Goal: Book appointment/travel/reservation

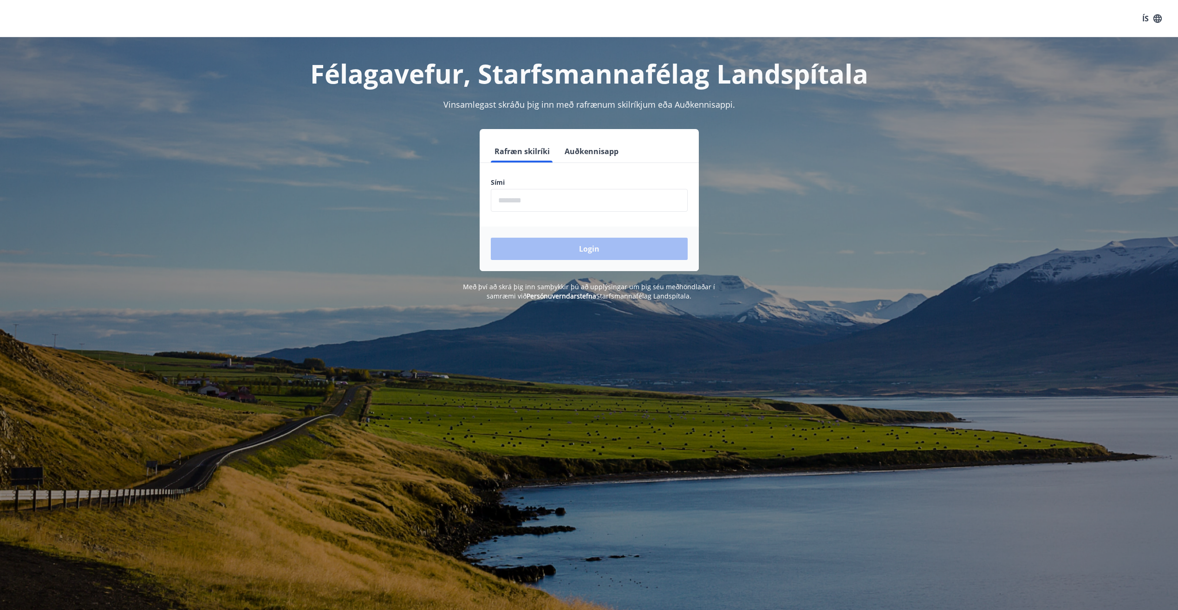
click at [520, 199] on input "phone" at bounding box center [589, 200] width 197 height 23
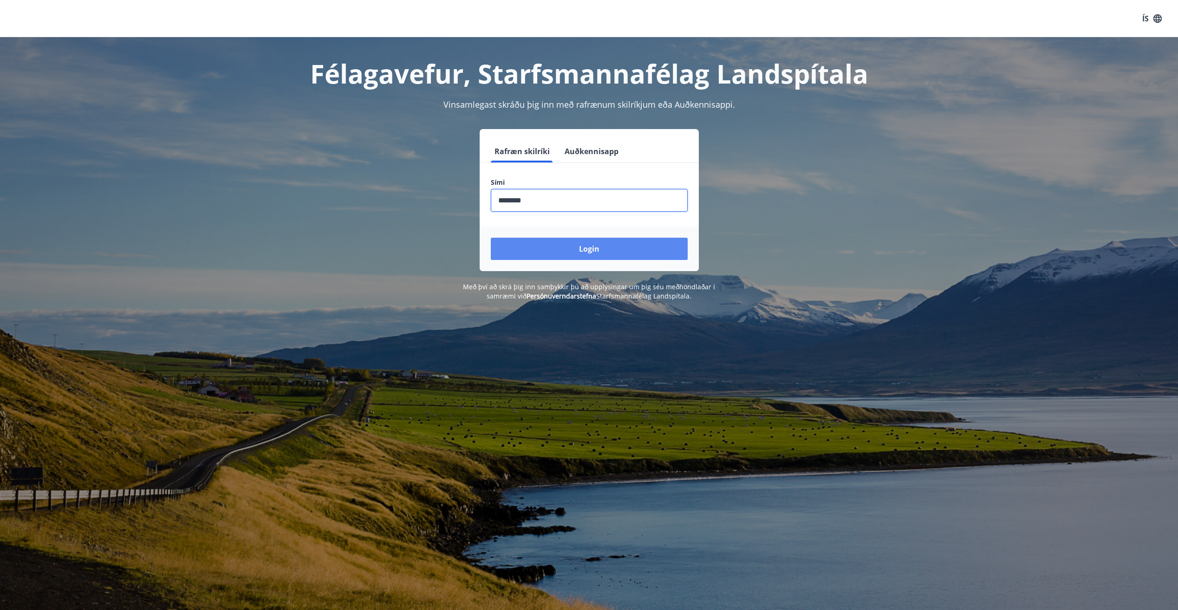
type input "********"
click at [584, 246] on button "Login" at bounding box center [589, 249] width 197 height 22
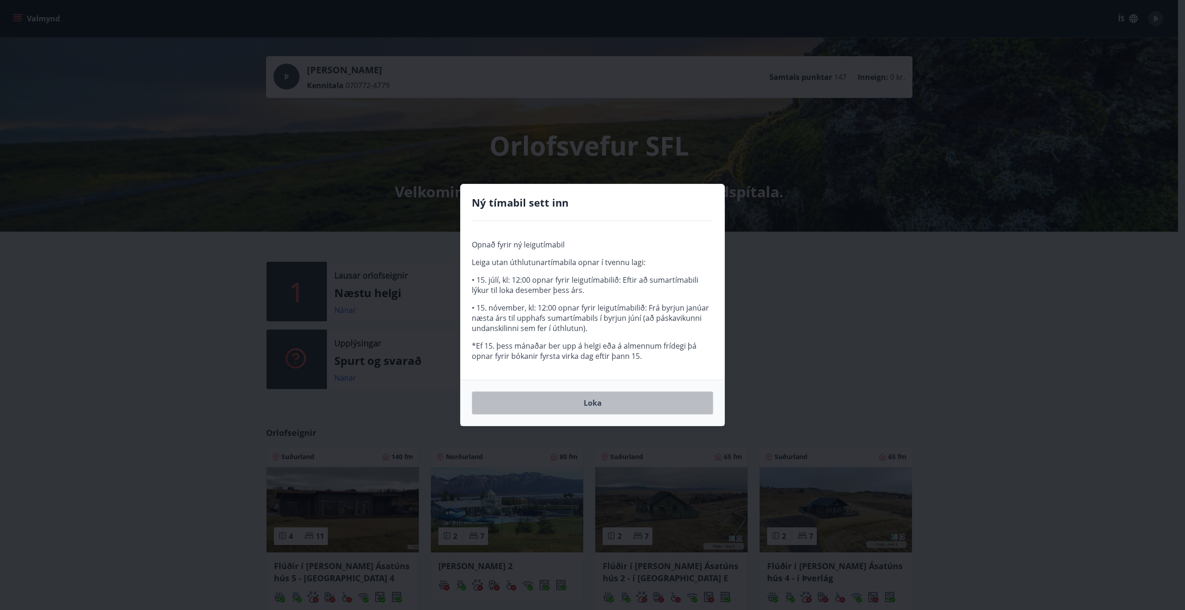
click at [589, 403] on button "Loka" at bounding box center [593, 403] width 242 height 23
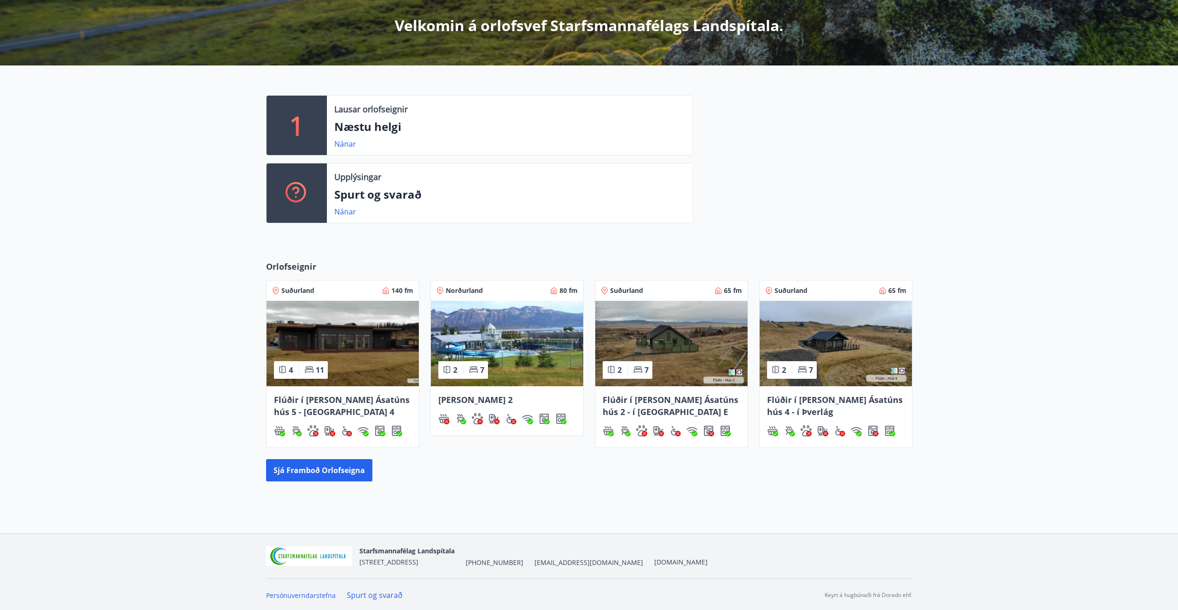
scroll to position [168, 0]
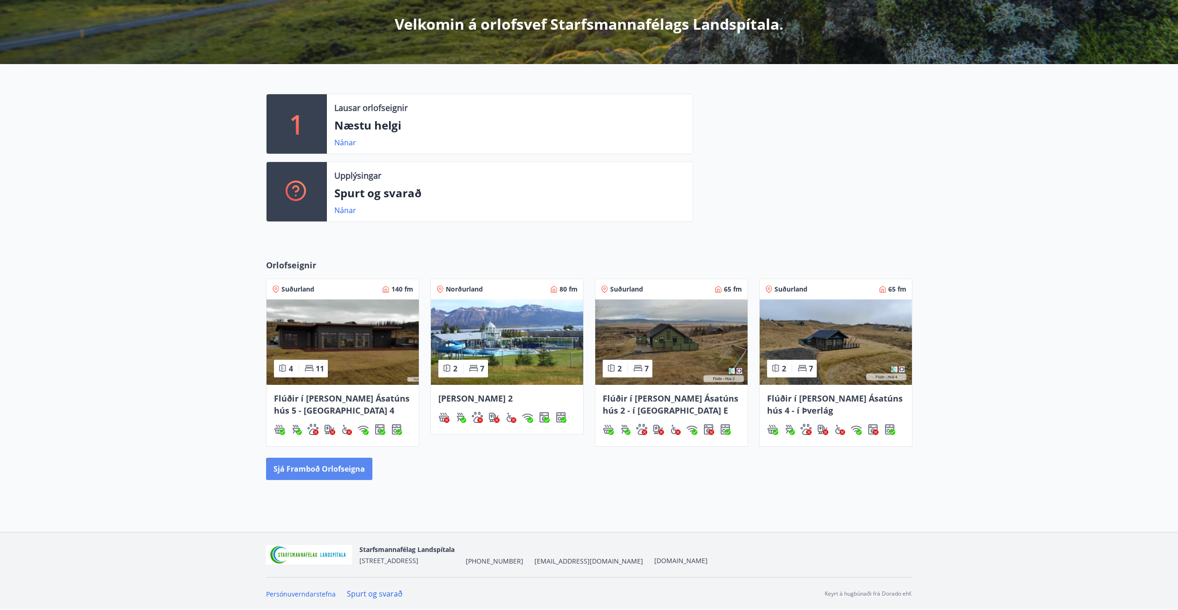
click at [317, 471] on button "Sjá framboð orlofseigna" at bounding box center [319, 469] width 106 height 22
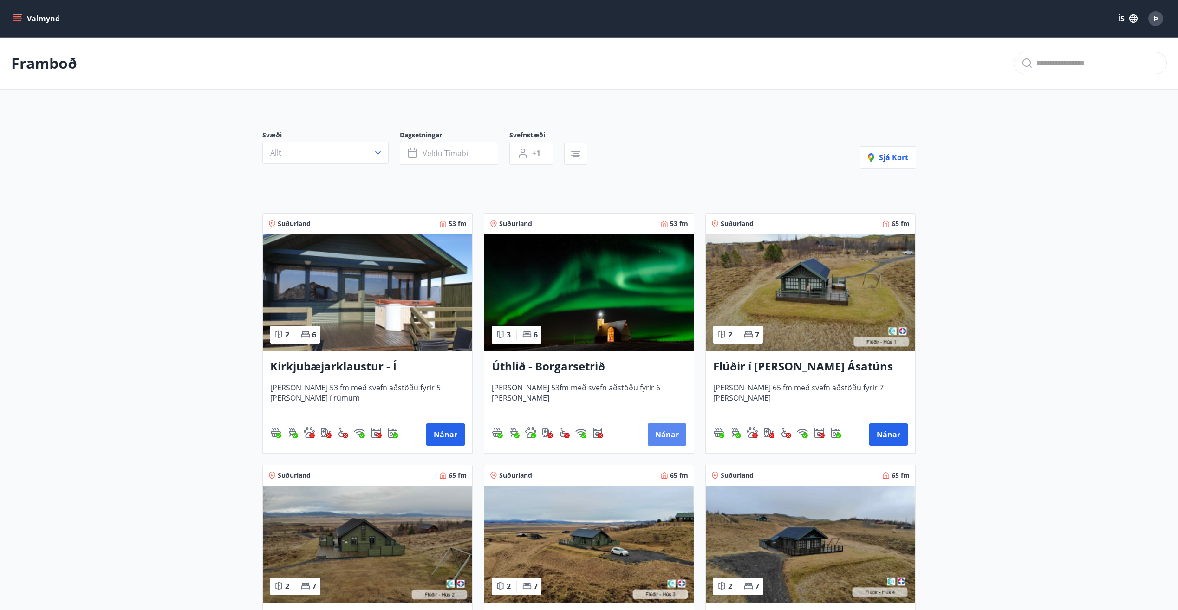
click at [670, 433] on button "Nánar" at bounding box center [667, 435] width 39 height 22
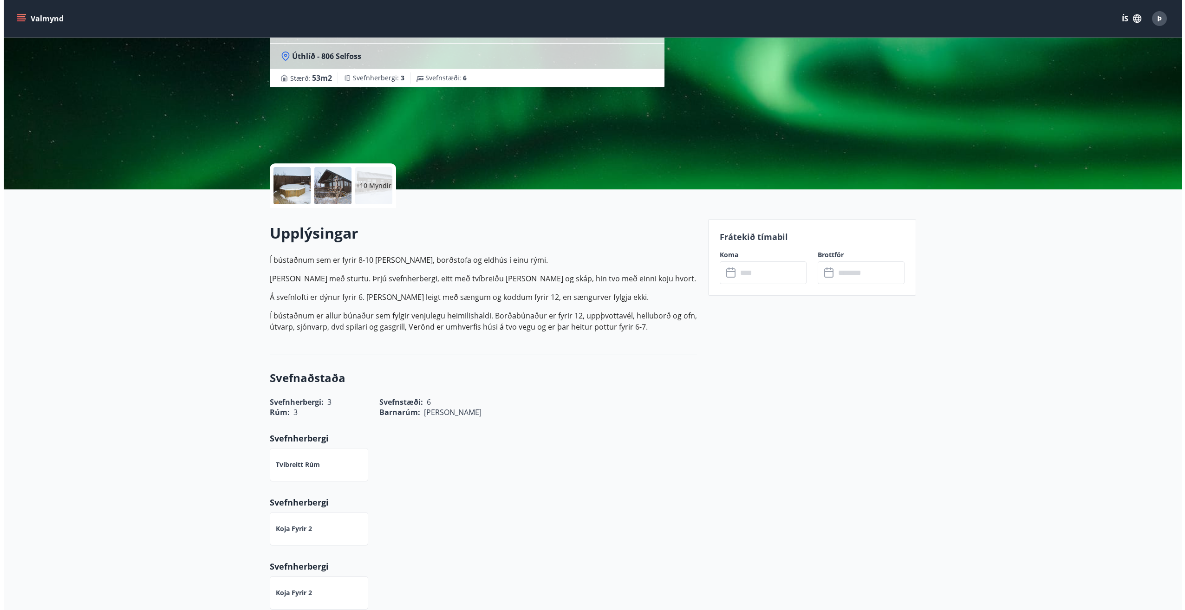
scroll to position [93, 0]
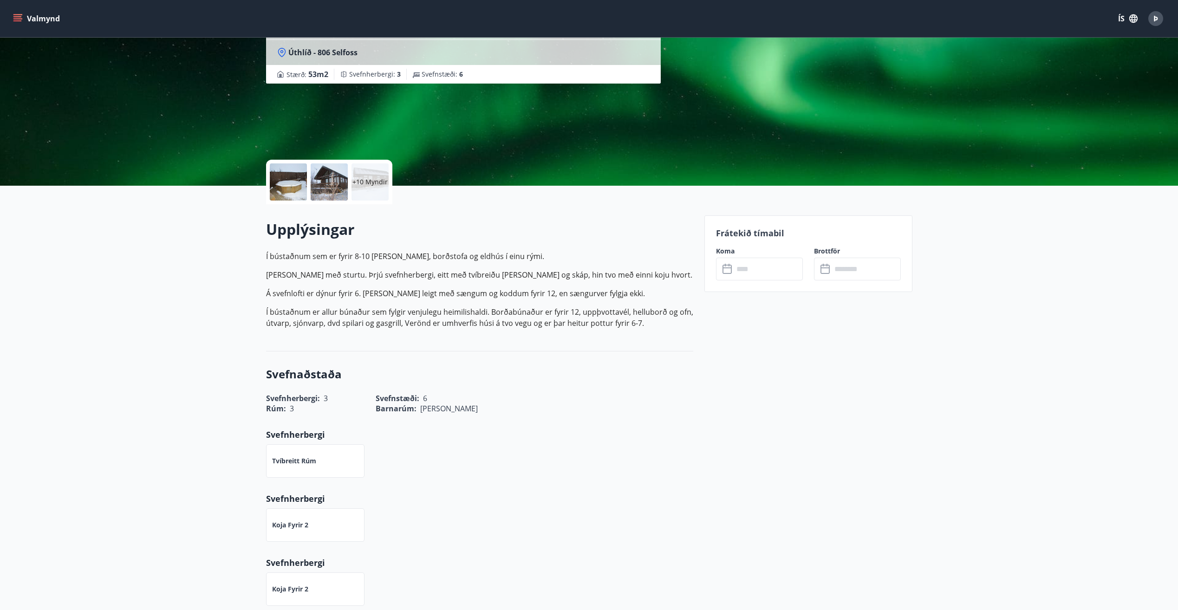
click at [296, 182] on div at bounding box center [288, 182] width 37 height 37
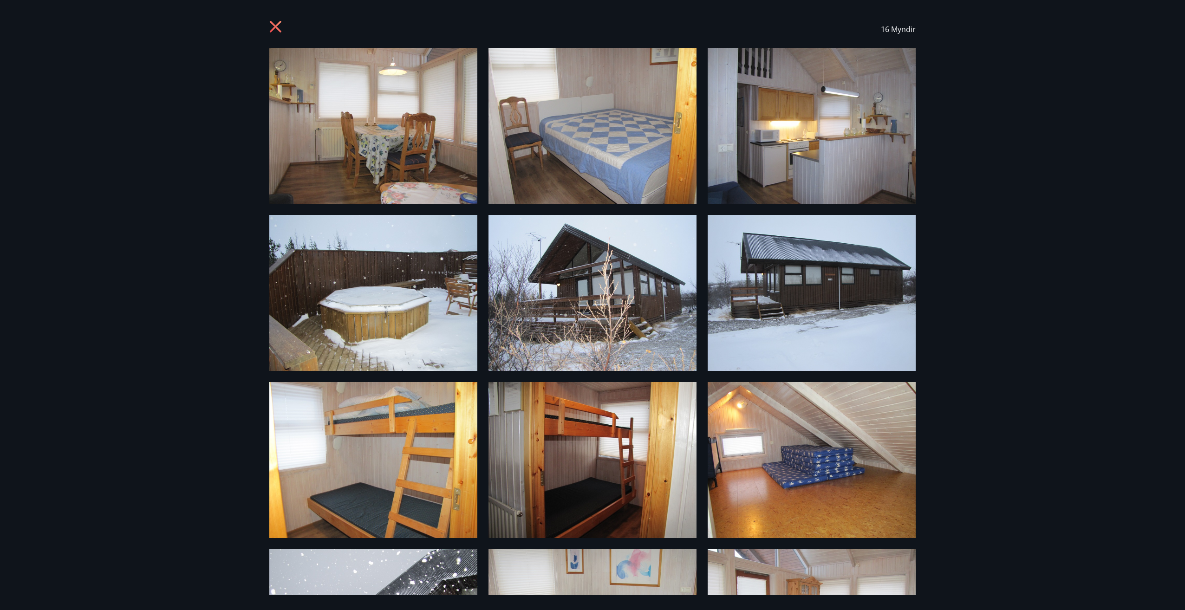
scroll to position [0, 0]
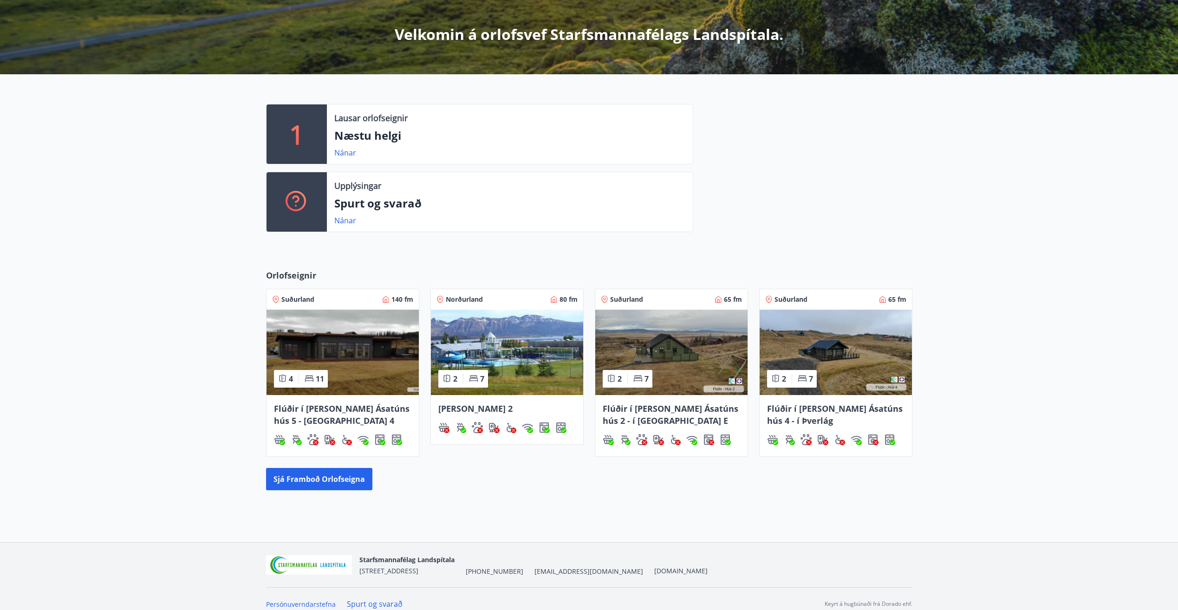
scroll to position [168, 0]
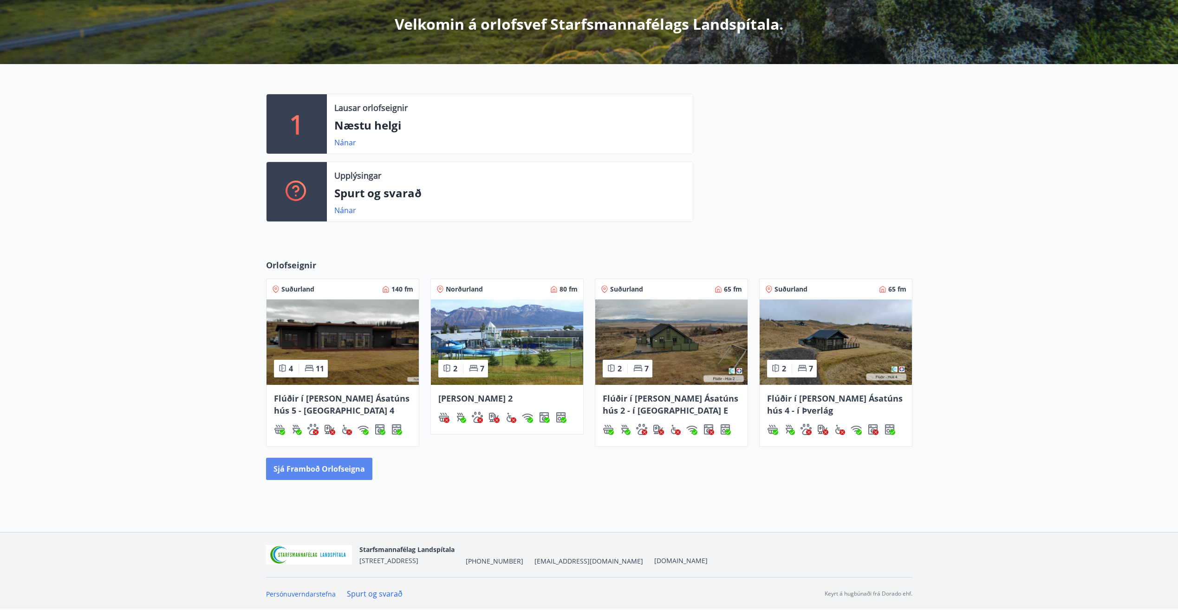
click at [334, 464] on button "Sjá framboð orlofseigna" at bounding box center [319, 469] width 106 height 22
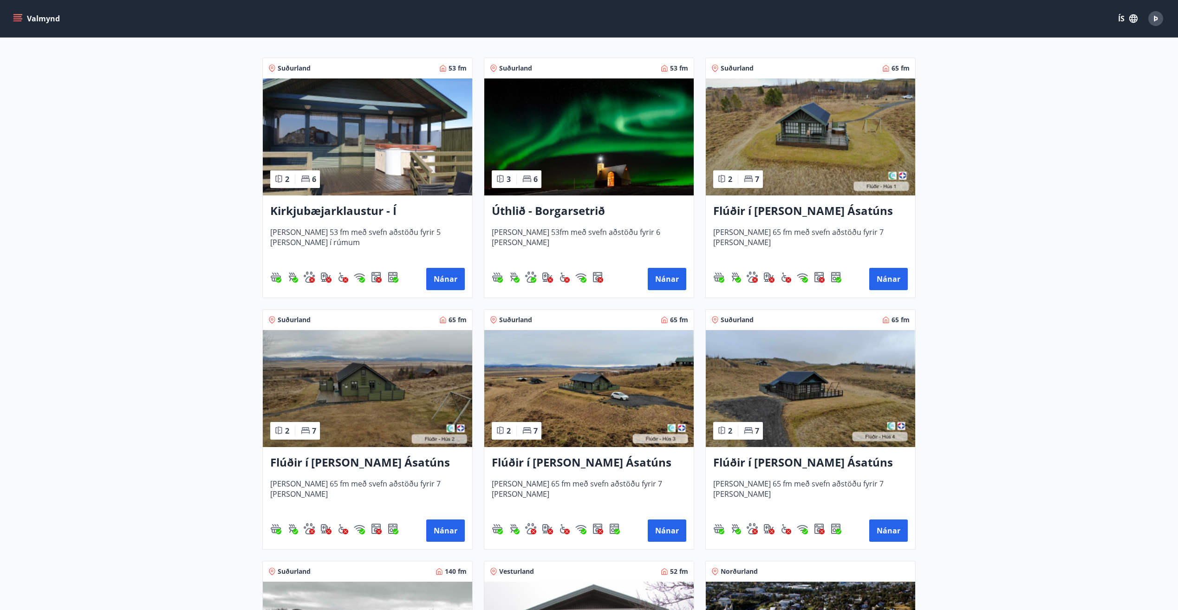
scroll to position [139, 0]
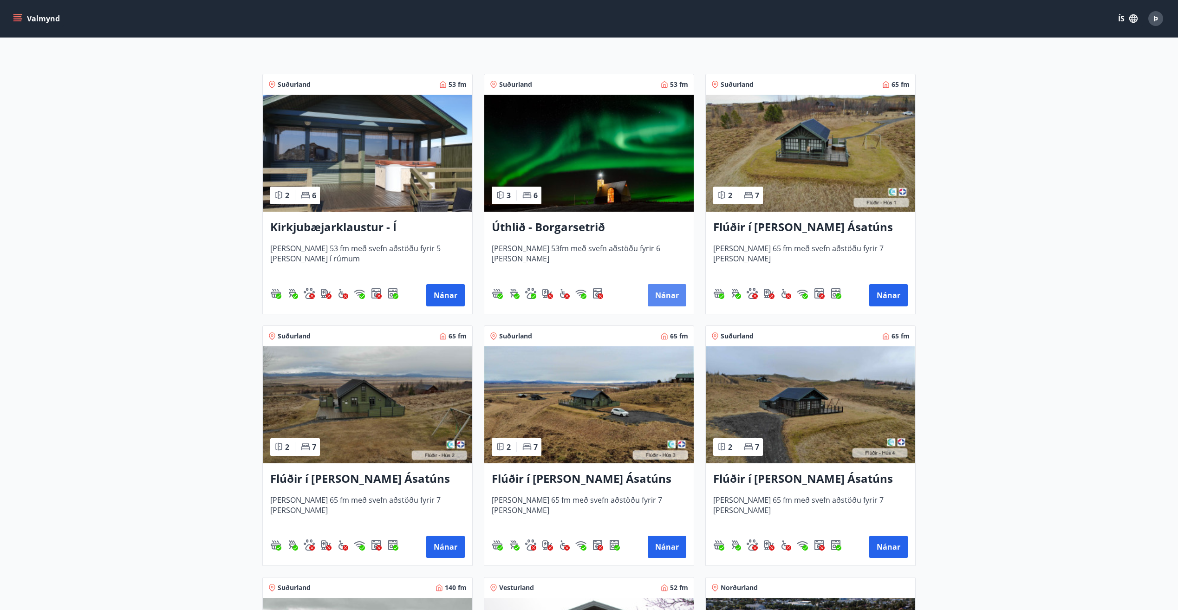
click at [674, 293] on button "Nánar" at bounding box center [667, 295] width 39 height 22
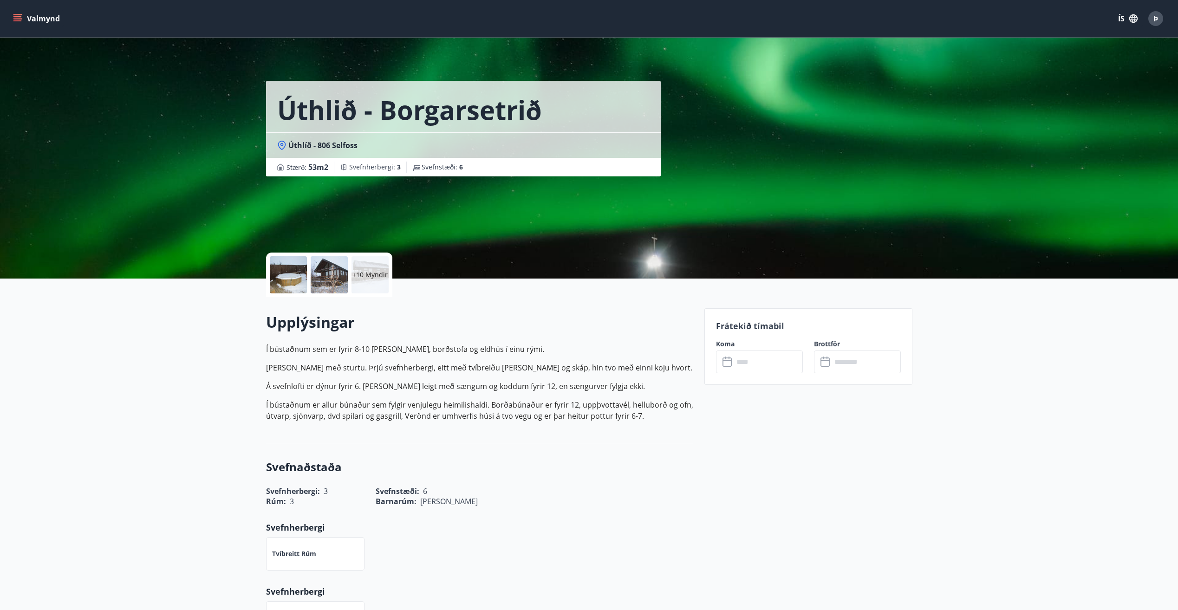
click at [728, 364] on icon at bounding box center [728, 362] width 11 height 11
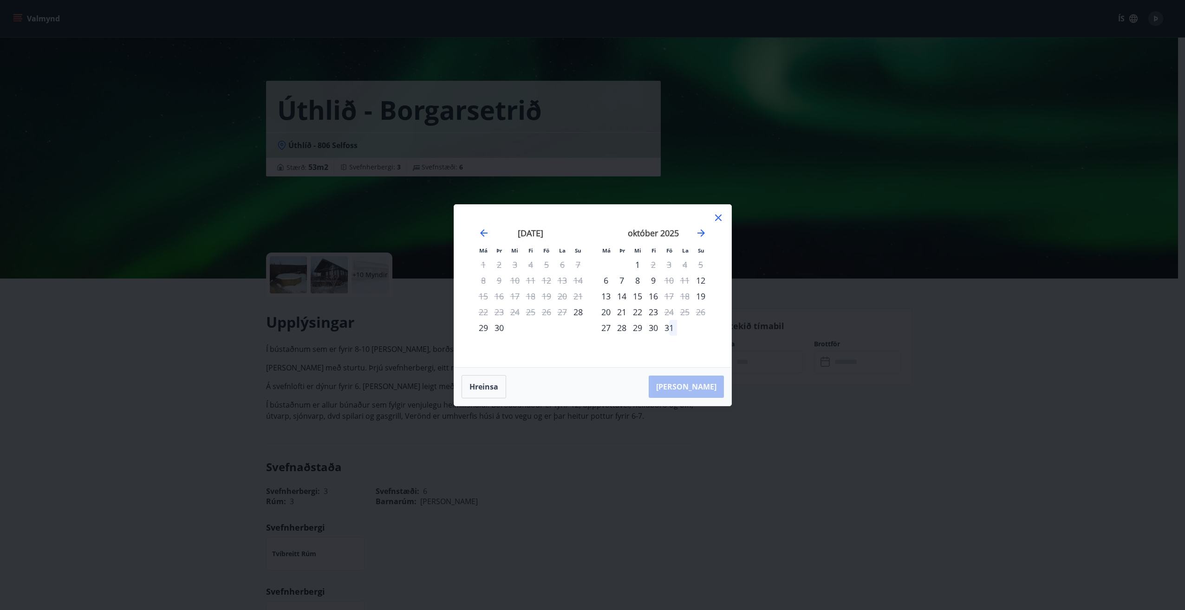
click at [714, 217] on icon at bounding box center [718, 217] width 11 height 11
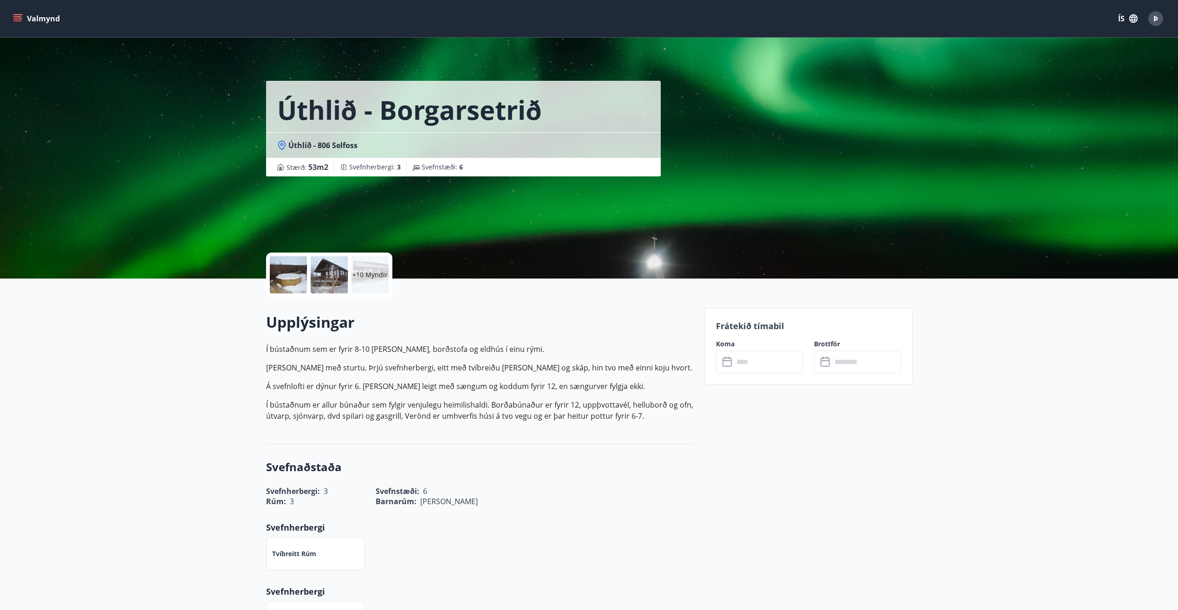
click at [21, 16] on icon "menu" at bounding box center [17, 18] width 9 height 9
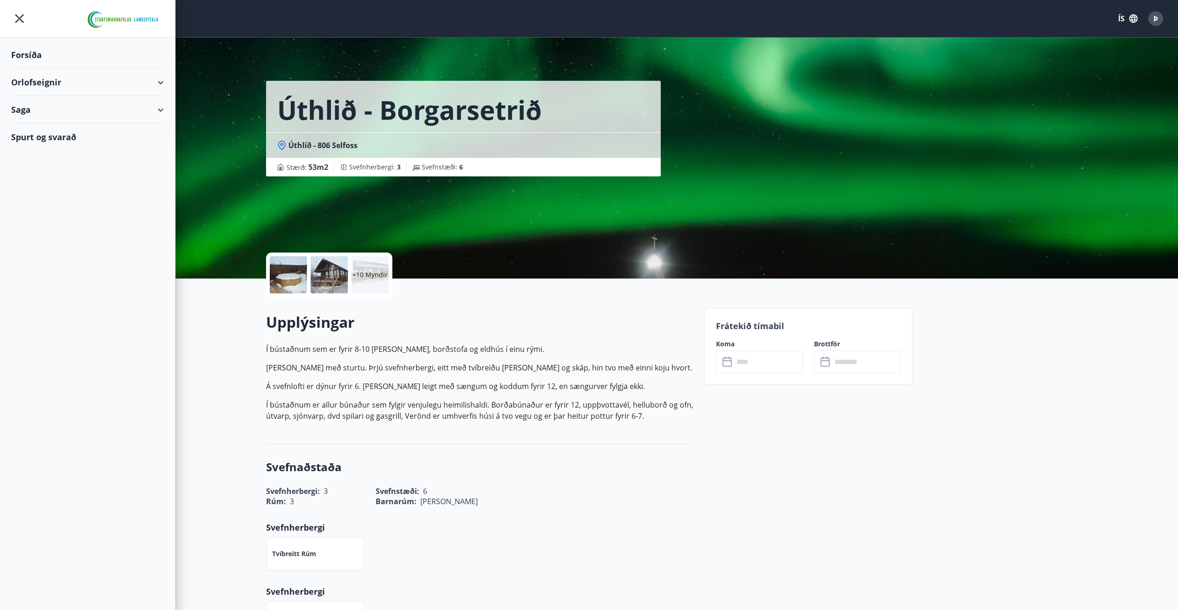
click at [165, 79] on icon at bounding box center [160, 82] width 11 height 11
click at [63, 123] on div "Bókunardagatal" at bounding box center [88, 126] width 138 height 20
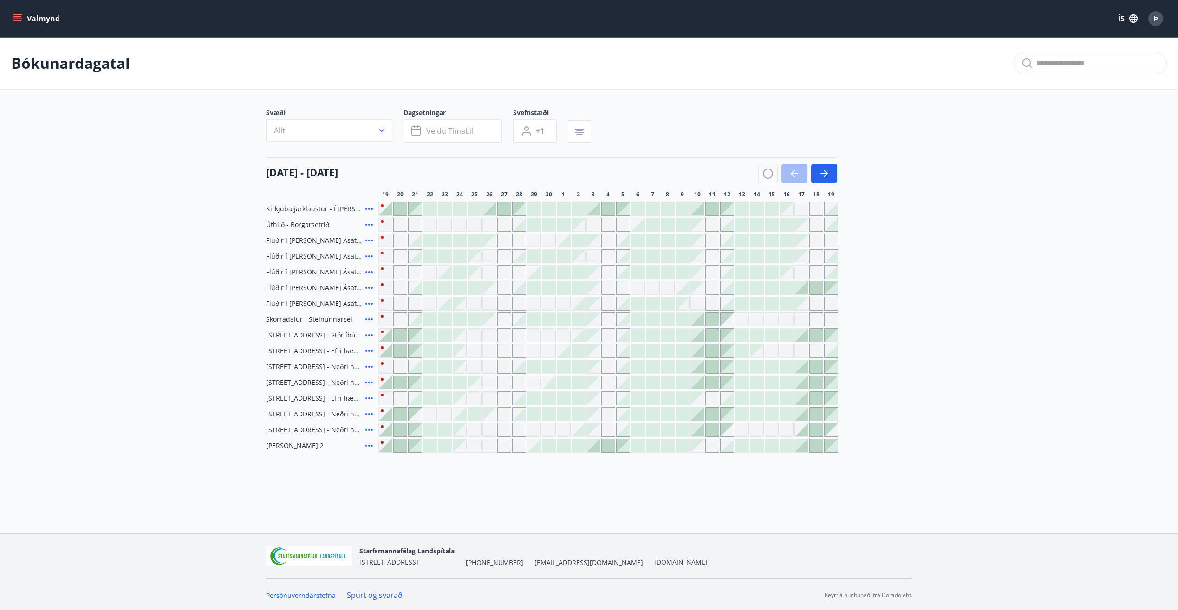
click at [519, 275] on div "Gráir dagar eru ekki bókanlegir" at bounding box center [519, 272] width 14 height 14
click at [381, 129] on icon "button" at bounding box center [381, 128] width 9 height 9
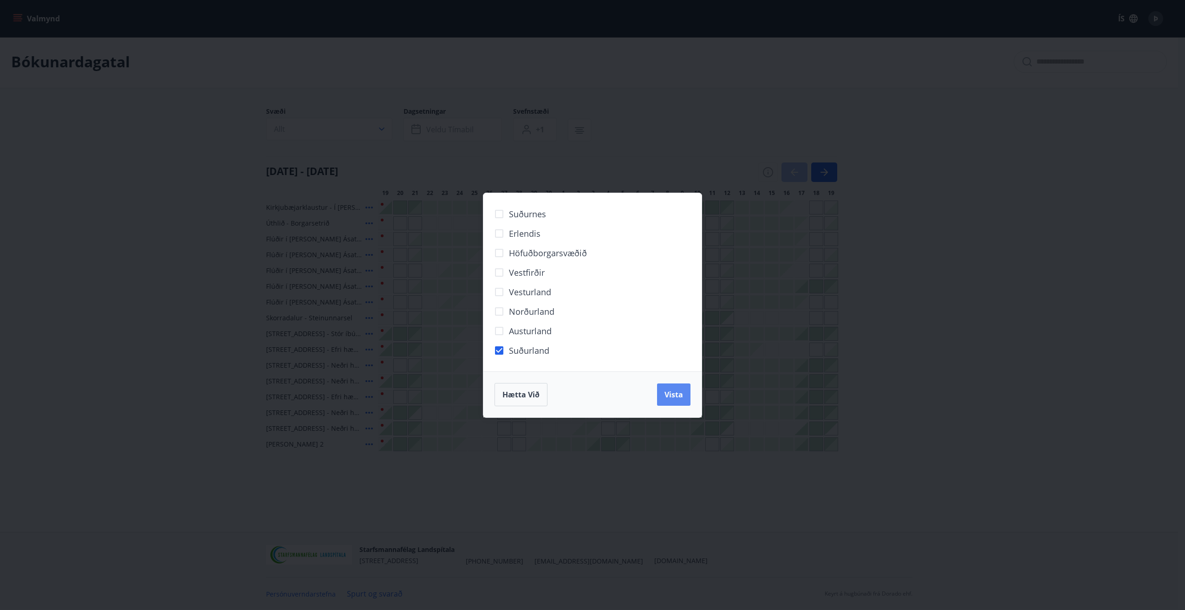
click at [679, 396] on span "Vista" at bounding box center [674, 395] width 19 height 10
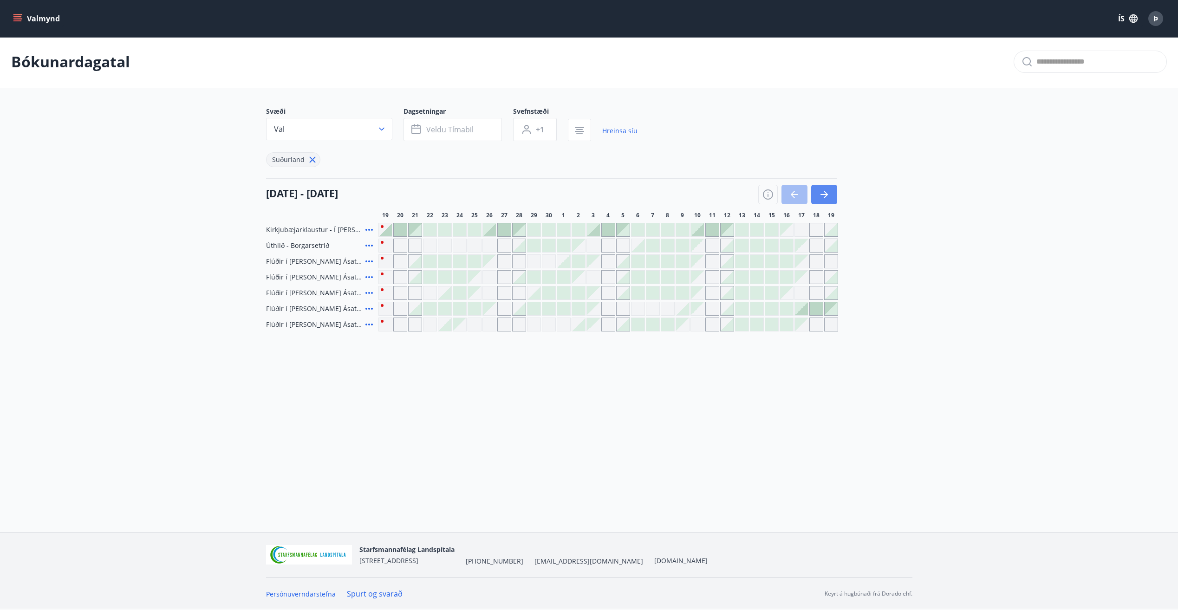
click at [829, 192] on icon "button" at bounding box center [824, 194] width 11 height 11
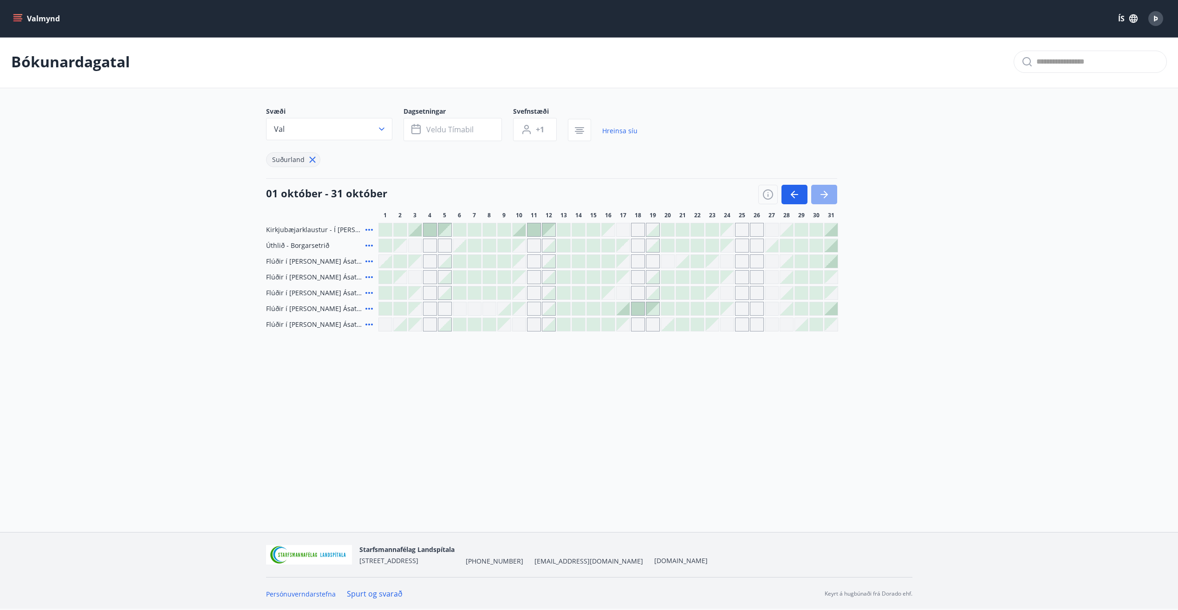
click at [825, 198] on icon "button" at bounding box center [824, 194] width 11 height 11
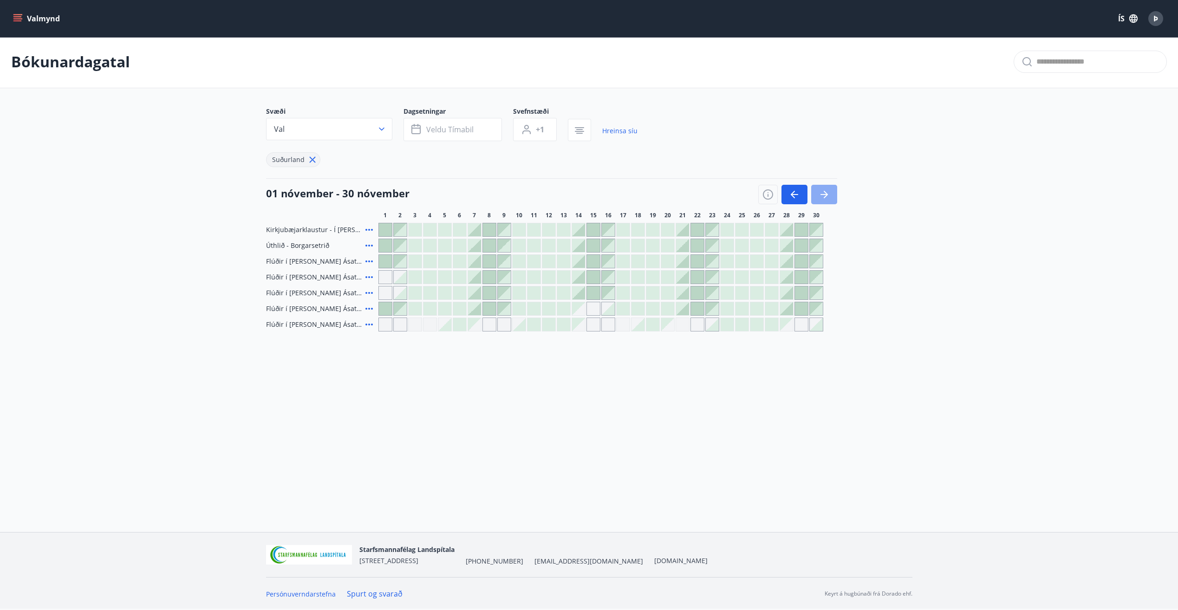
click at [831, 192] on button "button" at bounding box center [824, 195] width 26 height 20
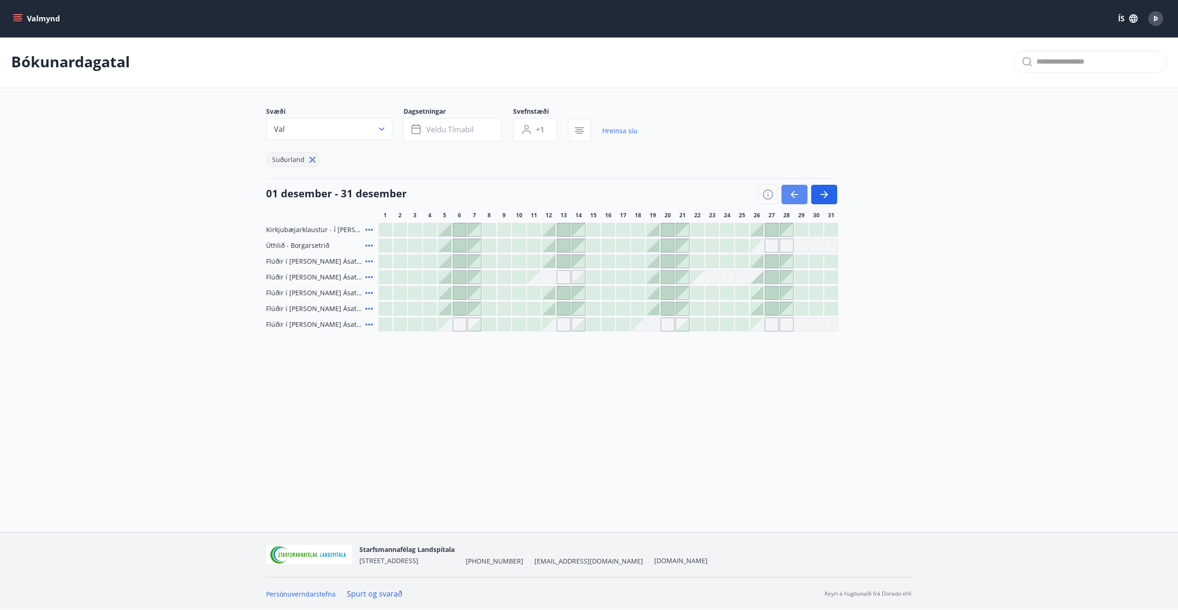
click at [798, 196] on icon "button" at bounding box center [794, 194] width 11 height 11
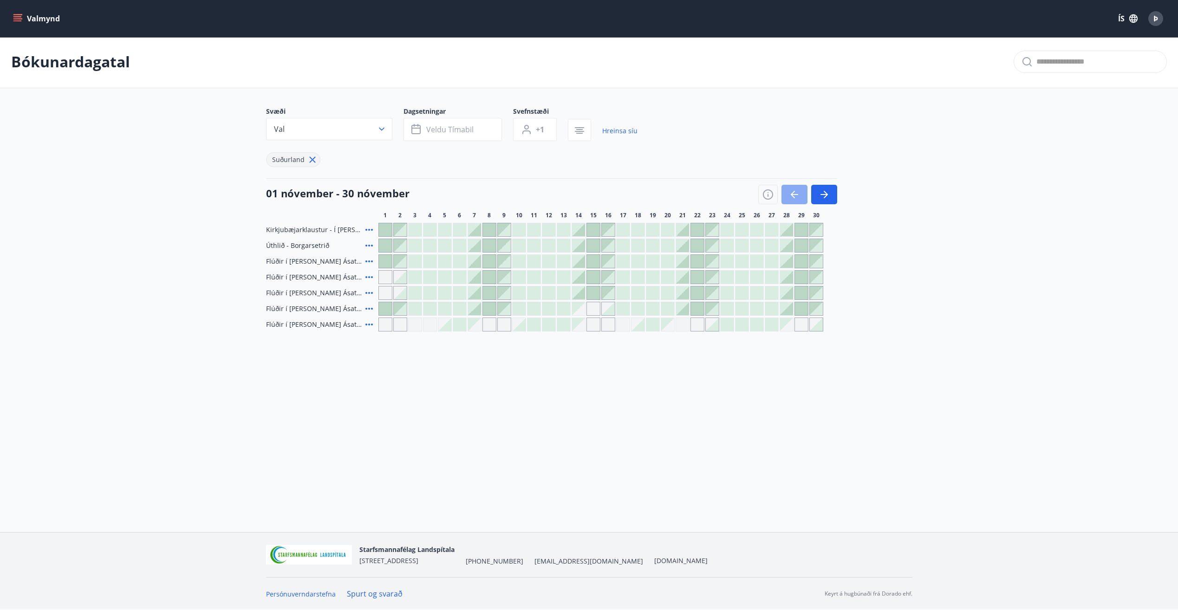
click at [798, 196] on icon "button" at bounding box center [794, 194] width 11 height 11
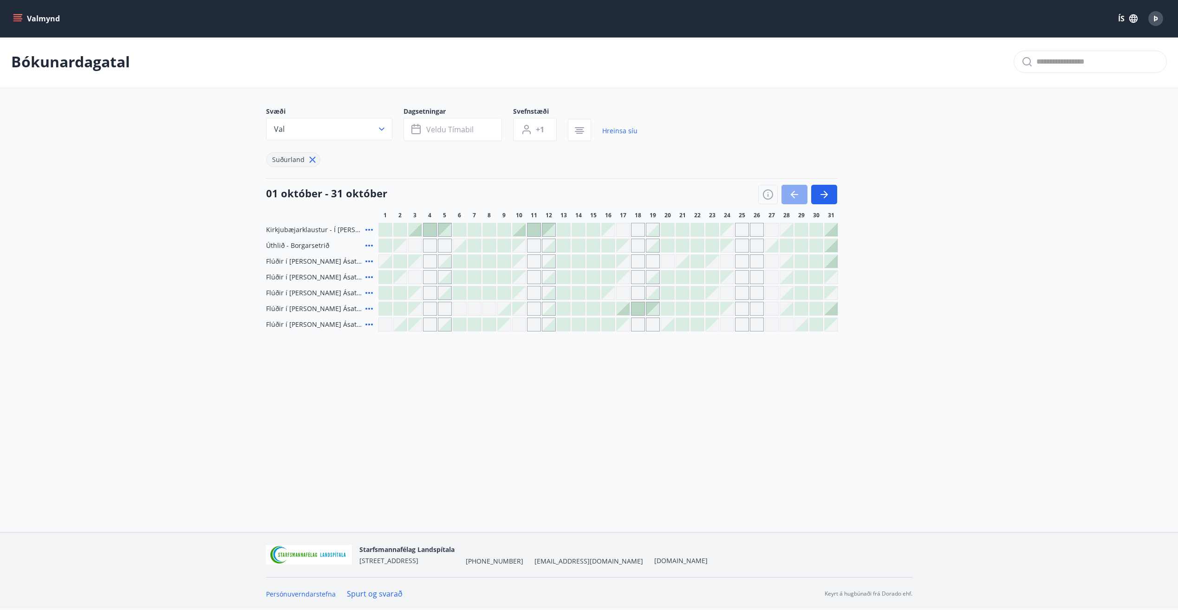
click at [798, 196] on icon "button" at bounding box center [794, 194] width 11 height 11
